Goal: Task Accomplishment & Management: Use online tool/utility

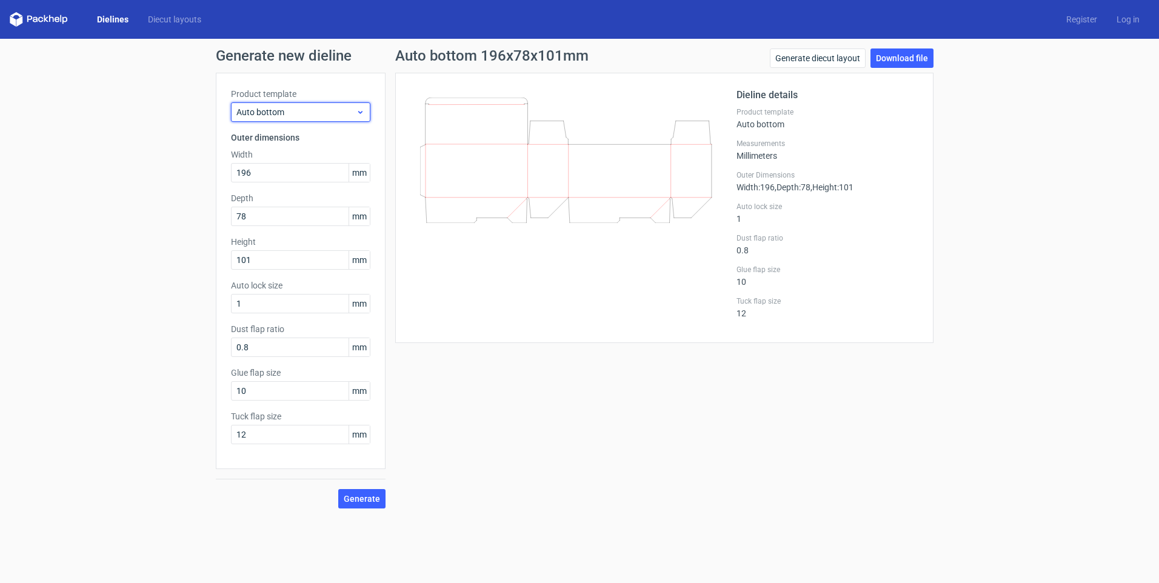
click at [331, 114] on span "Auto bottom" at bounding box center [295, 112] width 119 height 12
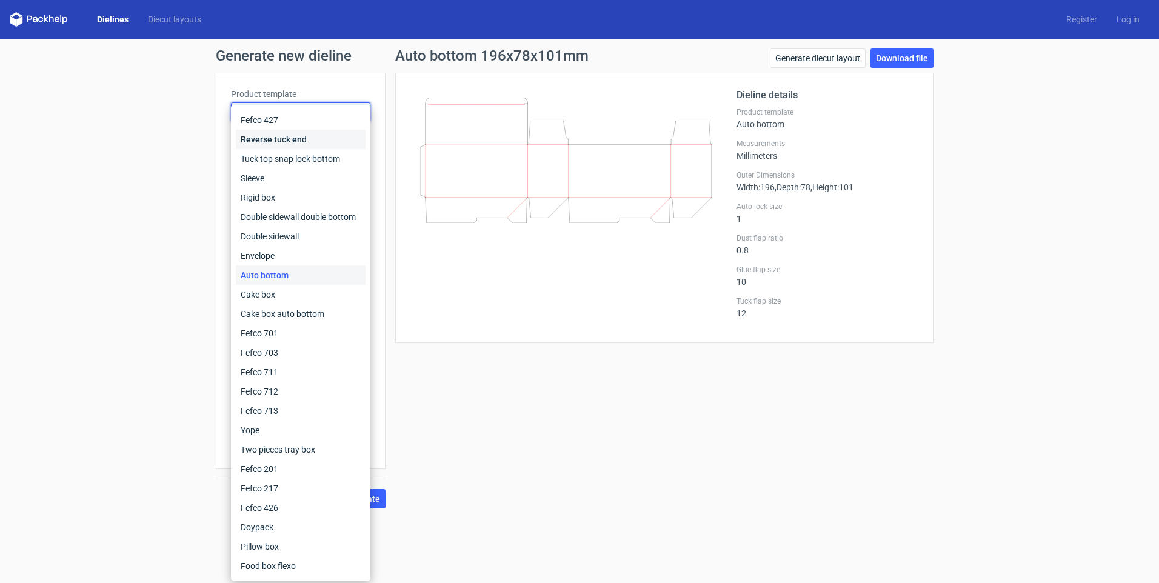
click at [323, 135] on div "Reverse tuck end" at bounding box center [301, 139] width 130 height 19
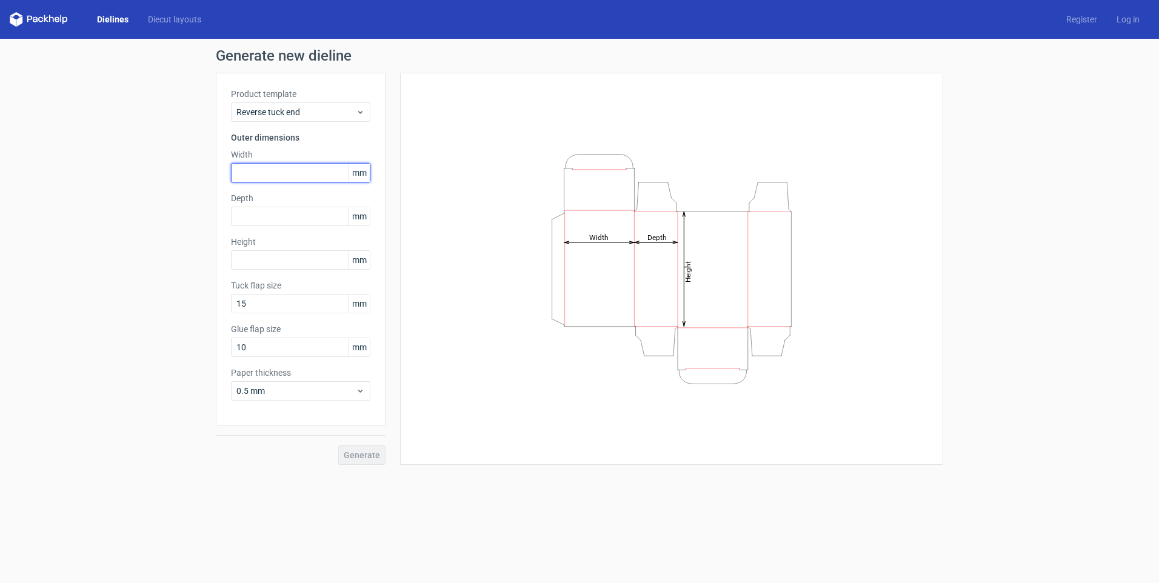
click at [270, 167] on input "text" at bounding box center [300, 172] width 139 height 19
type input "41"
type input "182"
click at [369, 455] on span "Generate" at bounding box center [362, 455] width 36 height 8
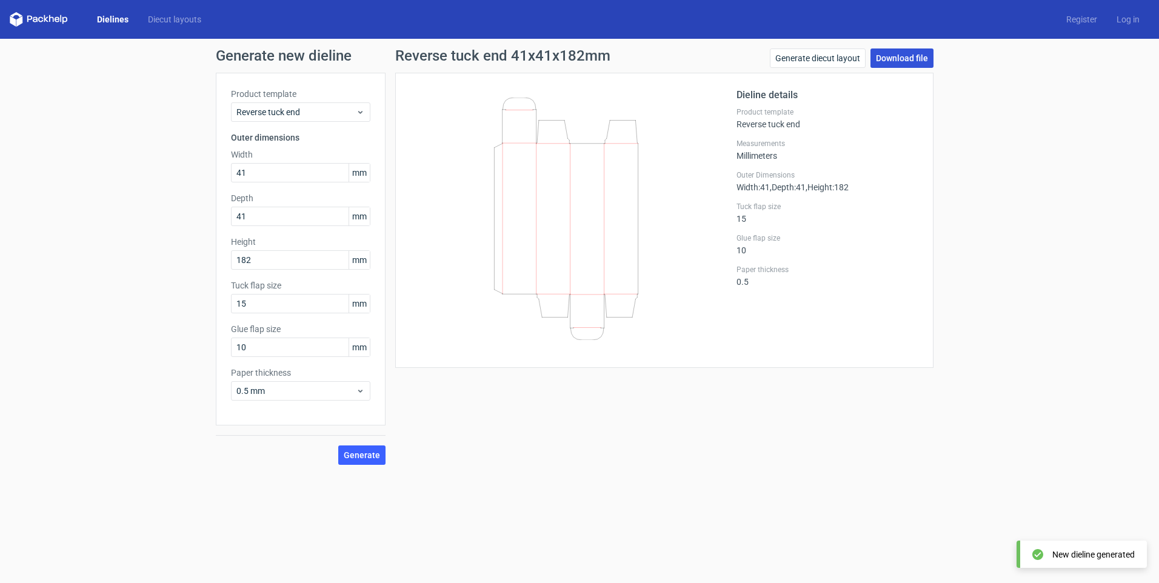
click at [906, 60] on link "Download file" at bounding box center [902, 58] width 63 height 19
click at [273, 300] on input "15" at bounding box center [300, 303] width 139 height 19
click at [277, 302] on input "15" at bounding box center [300, 303] width 139 height 19
drag, startPoint x: 277, startPoint y: 302, endPoint x: 210, endPoint y: 306, distance: 66.8
click at [210, 306] on div "Generate new dieline Product template Reverse tuck end Outer dimensions Width 4…" at bounding box center [579, 257] width 1159 height 436
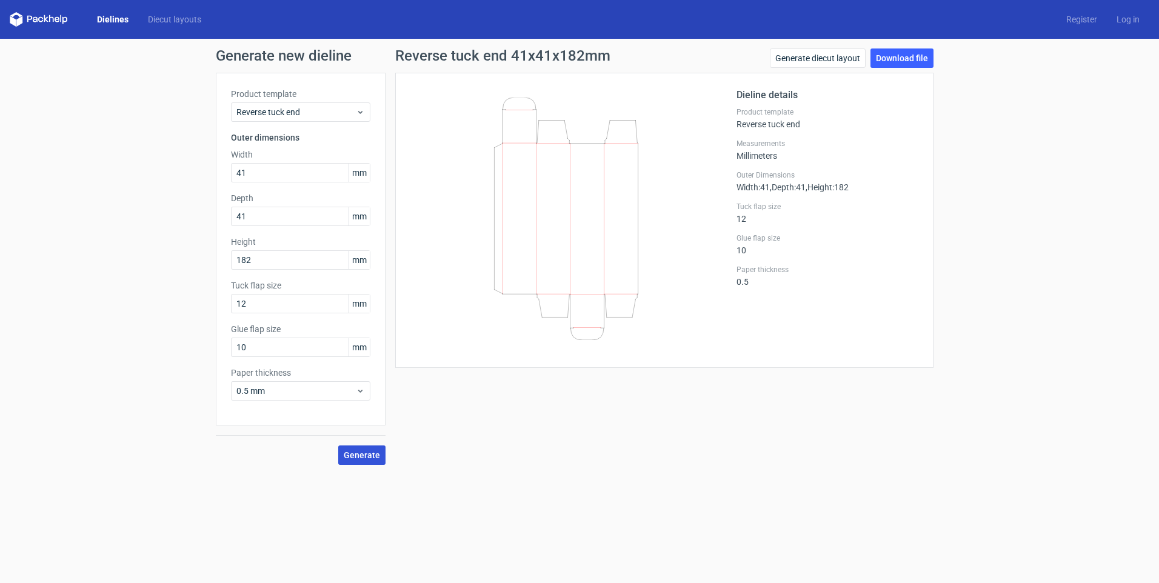
click at [373, 457] on span "Generate" at bounding box center [362, 455] width 36 height 8
click at [360, 461] on button "Generate" at bounding box center [361, 455] width 47 height 19
click at [363, 458] on span "Generate" at bounding box center [362, 455] width 36 height 8
click at [363, 458] on circle at bounding box center [362, 455] width 14 height 14
click at [363, 458] on circle at bounding box center [361, 454] width 15 height 15
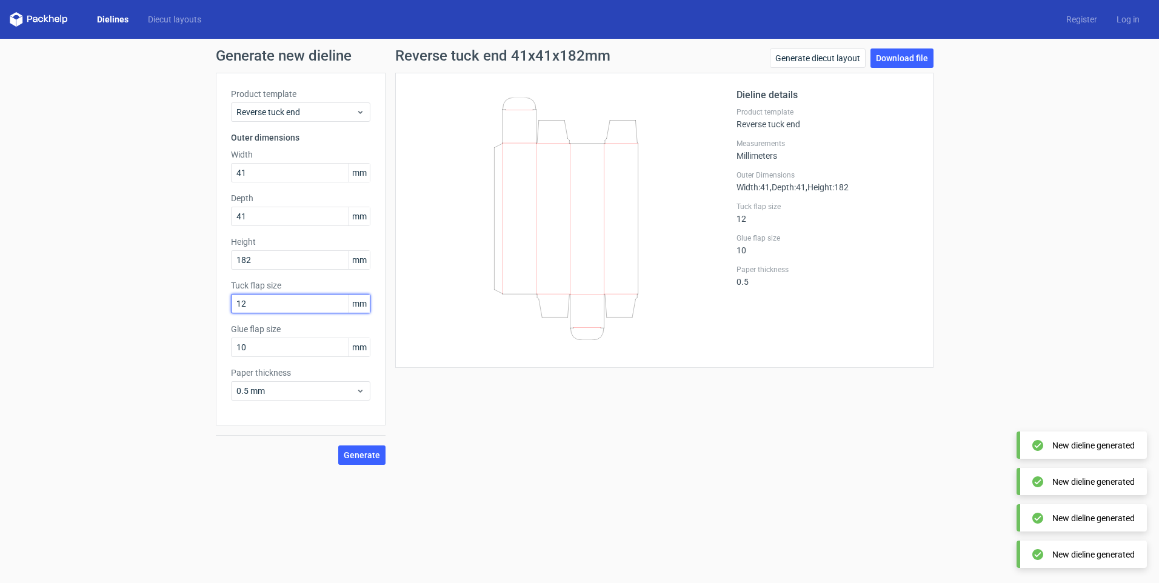
drag, startPoint x: 279, startPoint y: 305, endPoint x: 152, endPoint y: 280, distance: 129.1
click at [152, 280] on div "Generate new dieline Product template Reverse tuck end Outer dimensions Width 4…" at bounding box center [579, 257] width 1159 height 436
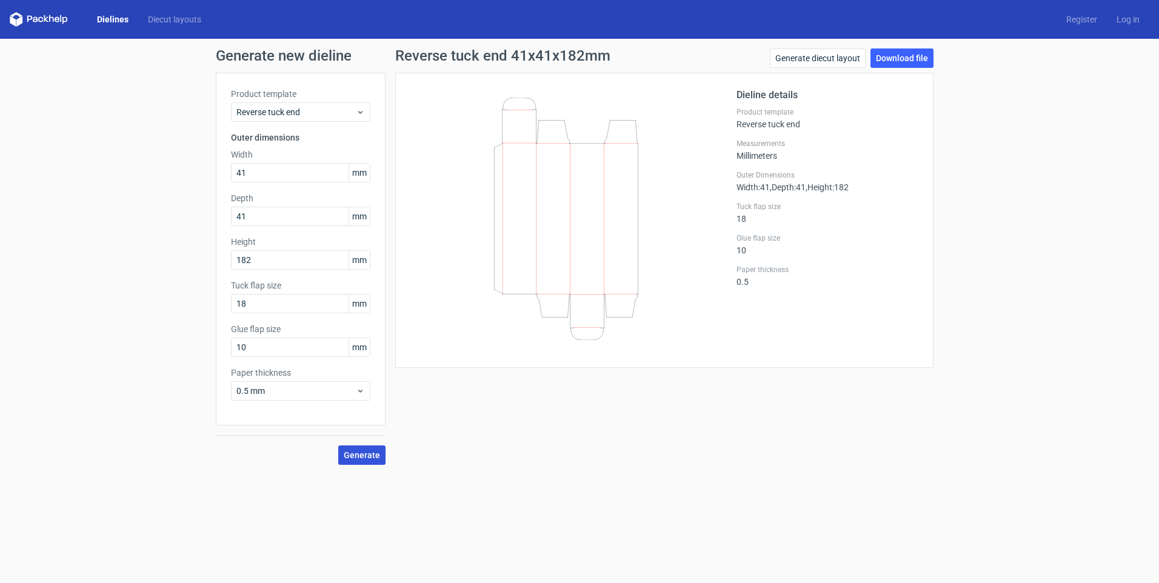
click at [373, 457] on span "Generate" at bounding box center [362, 455] width 36 height 8
drag, startPoint x: 253, startPoint y: 307, endPoint x: 44, endPoint y: 277, distance: 211.9
click at [93, 302] on div "Generate new dieline Product template Reverse tuck end Outer dimensions Width 4…" at bounding box center [579, 257] width 1159 height 436
click at [591, 415] on div "Reverse tuck end 41x41x182mm Generate diecut layout Download file Dieline detai…" at bounding box center [665, 257] width 558 height 417
drag, startPoint x: 253, startPoint y: 305, endPoint x: 235, endPoint y: 304, distance: 18.2
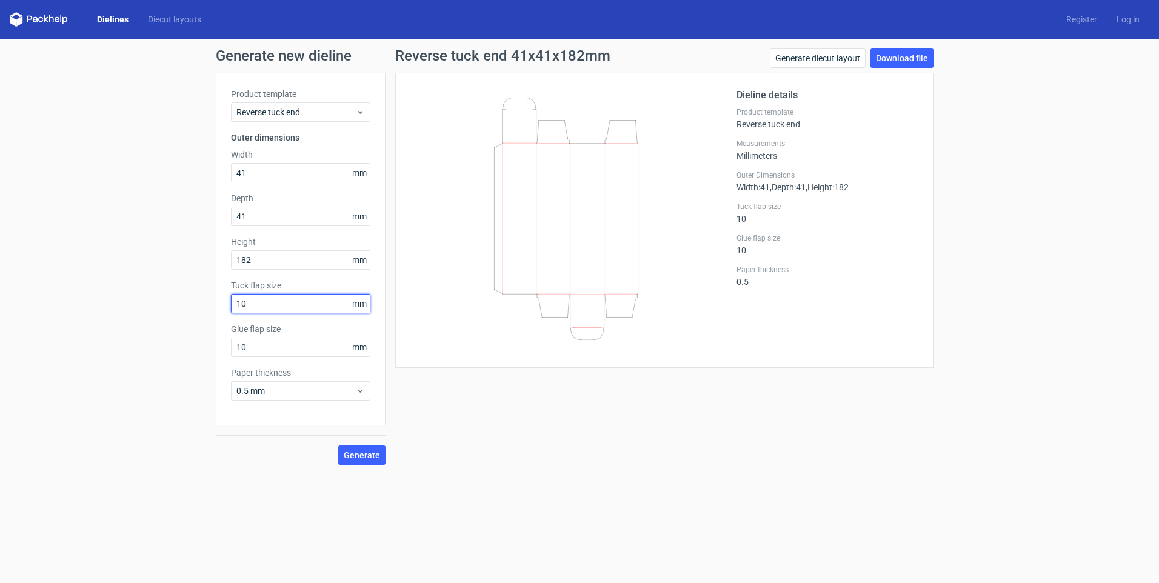
click at [240, 305] on input "10" at bounding box center [300, 303] width 139 height 19
type input "12"
click at [343, 457] on button "Generate" at bounding box center [361, 455] width 47 height 19
click at [269, 304] on input "12" at bounding box center [300, 303] width 139 height 19
type input "8"
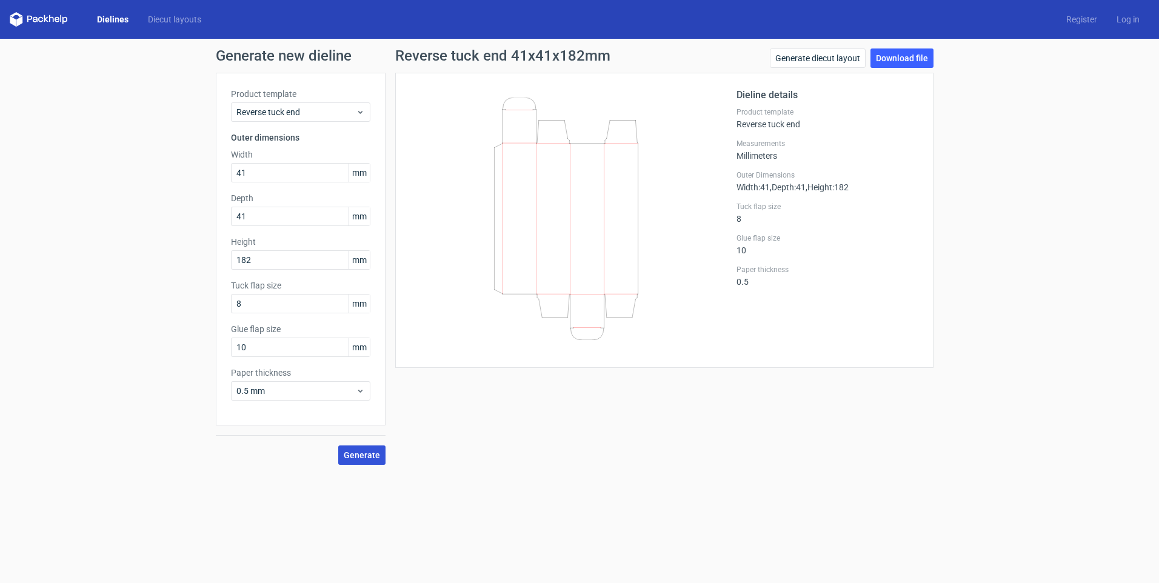
click at [365, 449] on button "Generate" at bounding box center [361, 455] width 47 height 19
click at [902, 61] on link "Download file" at bounding box center [902, 58] width 63 height 19
click at [507, 466] on div "Generate new dieline Product template Reverse tuck end Outer dimensions Width 4…" at bounding box center [579, 257] width 1159 height 436
click at [902, 47] on div "Generate new dieline Product template Reverse tuck end Outer dimensions Width 4…" at bounding box center [579, 257] width 1159 height 436
click at [902, 55] on link "Download file" at bounding box center [902, 58] width 63 height 19
